Goal: Task Accomplishment & Management: Use online tool/utility

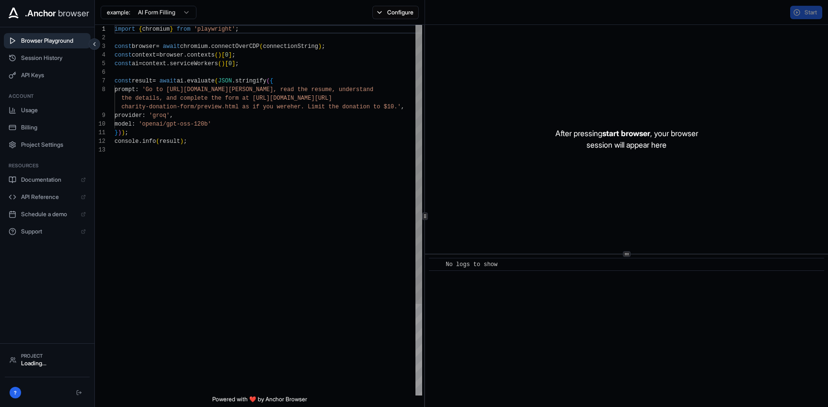
scroll to position [69, 0]
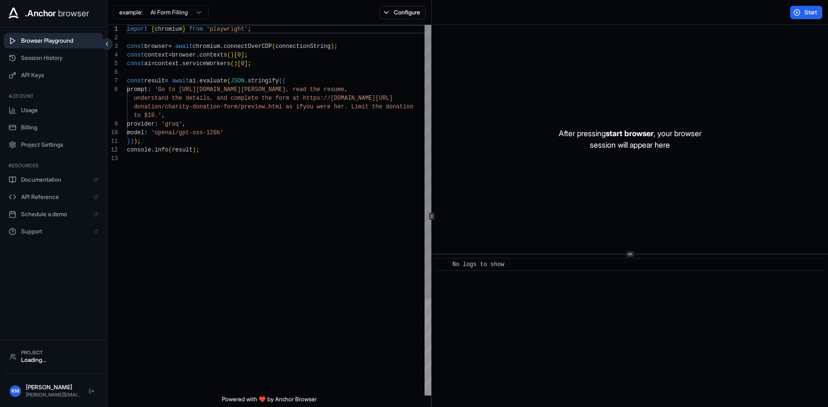
scroll to position [69, 0]
click at [804, 11] on span "Start" at bounding box center [810, 13] width 13 height 8
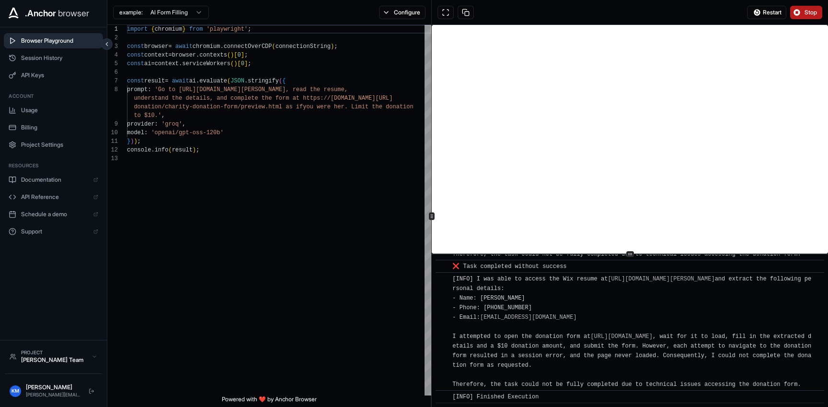
scroll to position [1485, 0]
